Goal: Task Accomplishment & Management: Manage account settings

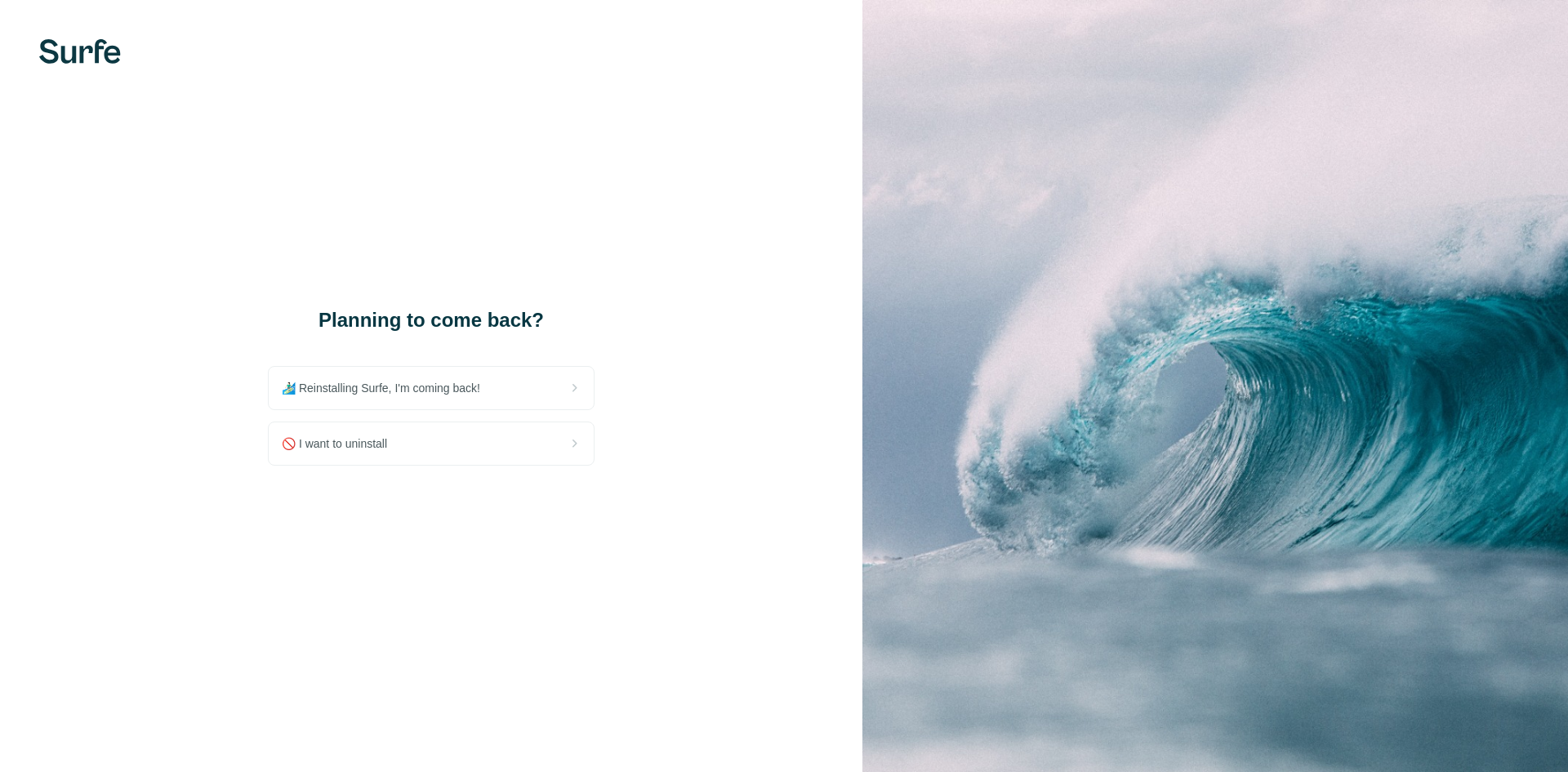
click at [468, 435] on div "🚫 I want to uninstall" at bounding box center [431, 444] width 325 height 42
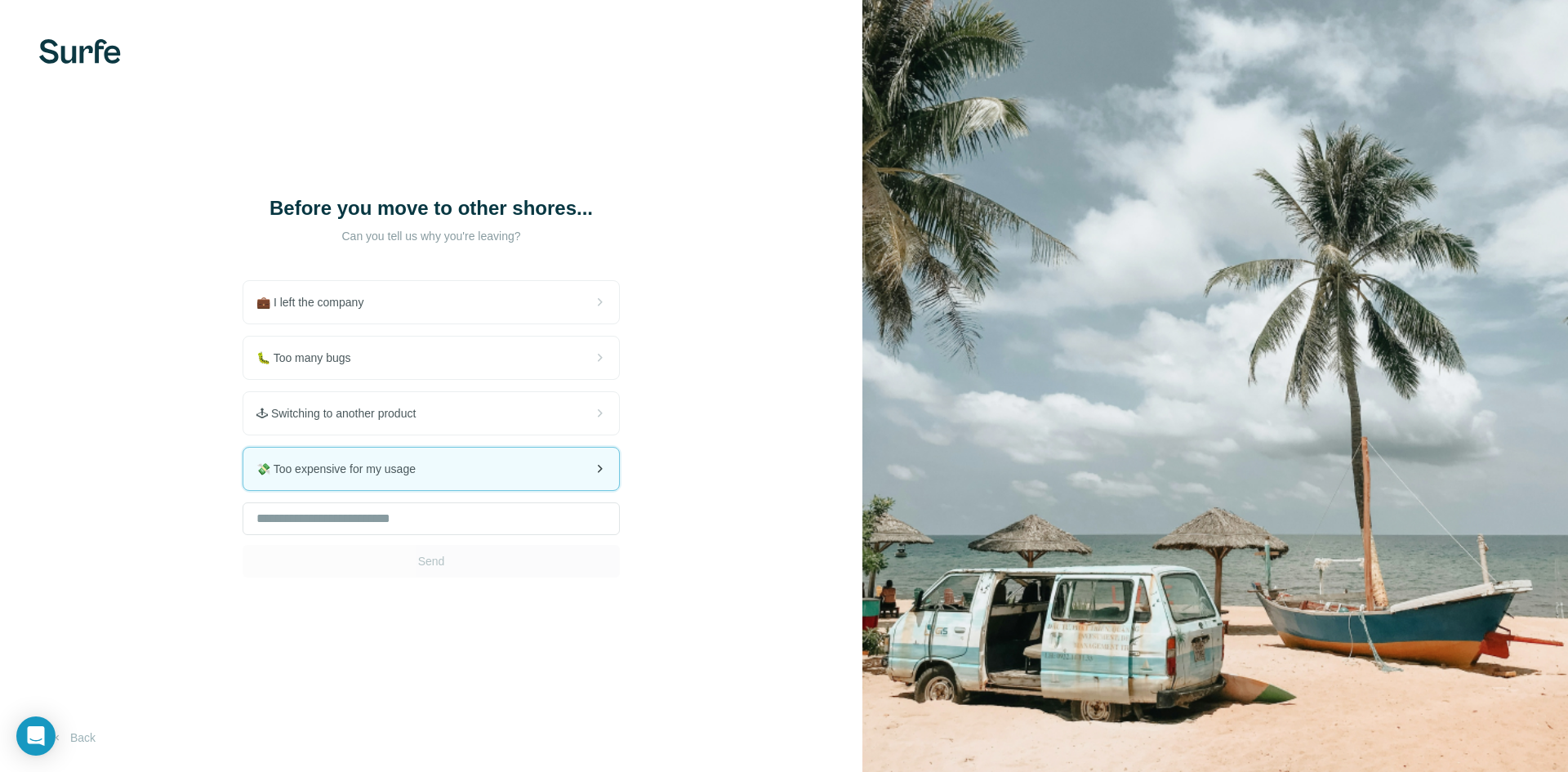
click at [435, 469] on div "💸 Too expensive for my usage" at bounding box center [431, 469] width 376 height 42
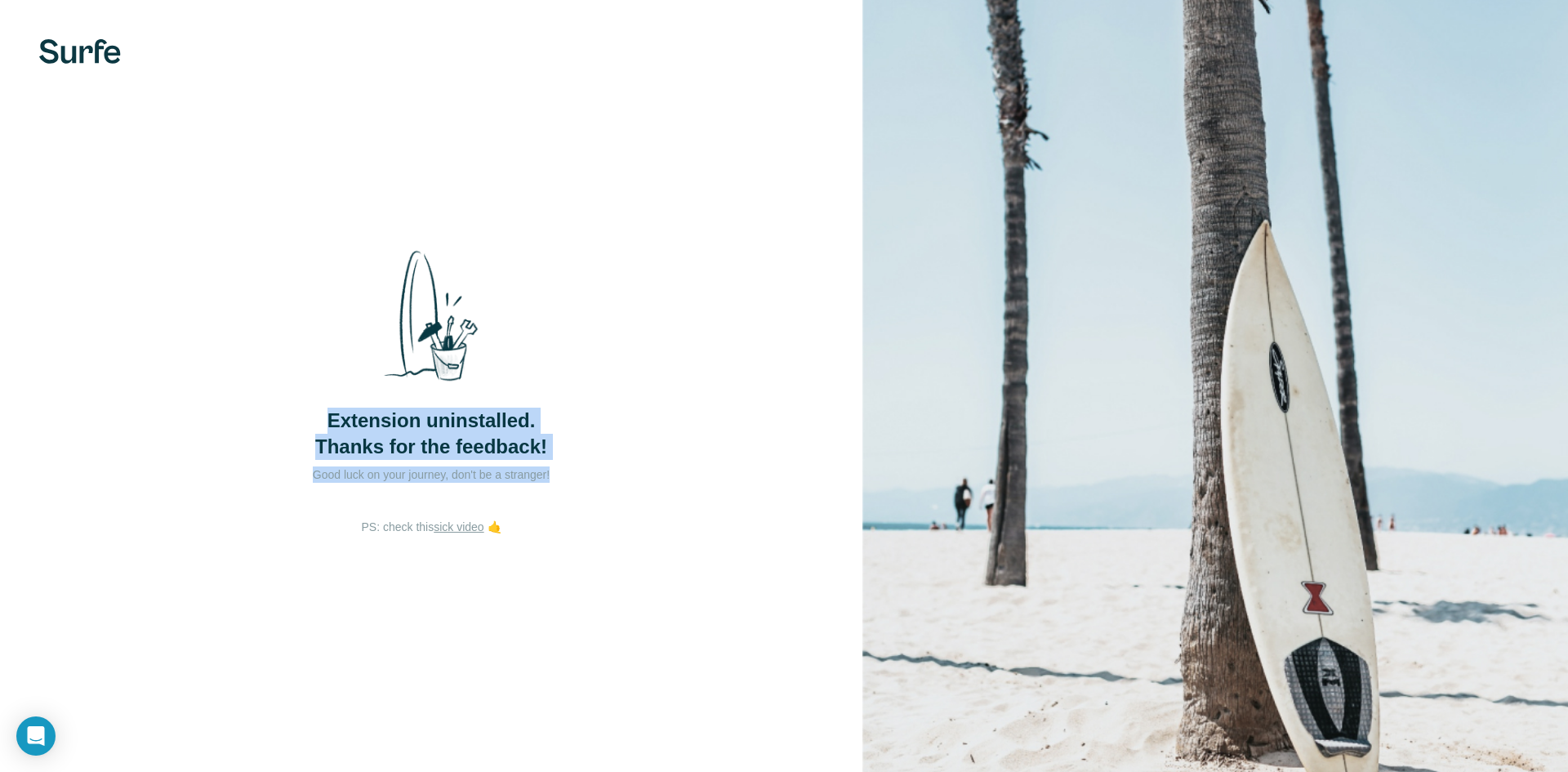
drag, startPoint x: 549, startPoint y: 474, endPoint x: 309, endPoint y: 390, distance: 254.3
click at [309, 390] on div "Extension uninstalled. Thanks for the feedback! Good luck on your journey, don'…" at bounding box center [431, 378] width 327 height 282
click at [687, 499] on div "Extension uninstalled. Thanks for the feedback! Good luck on your journey, don'…" at bounding box center [431, 386] width 862 height 772
